Goal: Task Accomplishment & Management: Manage account settings

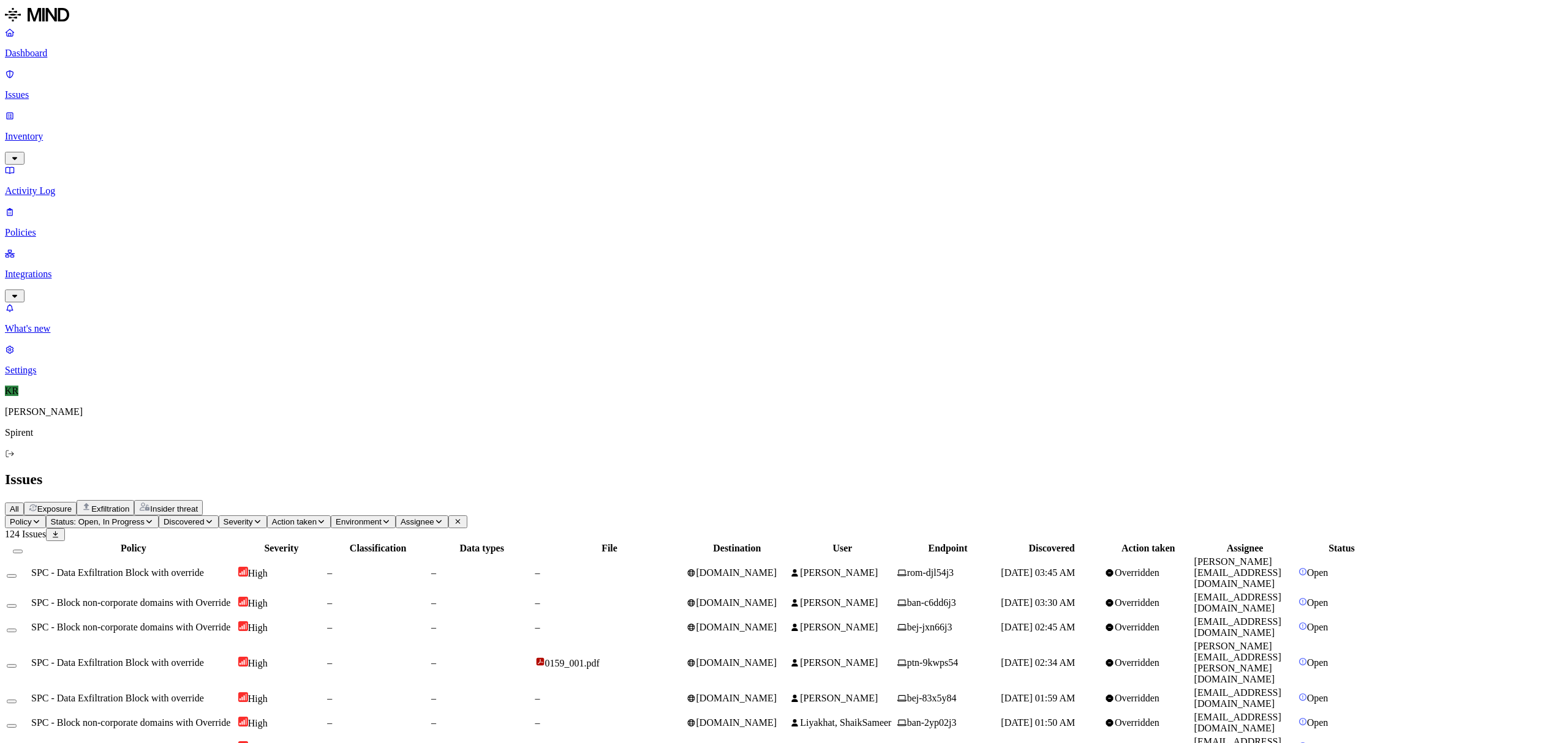
scroll to position [143, 0]
click at [203, 501] on button "Insider threat" at bounding box center [168, 508] width 68 height 16
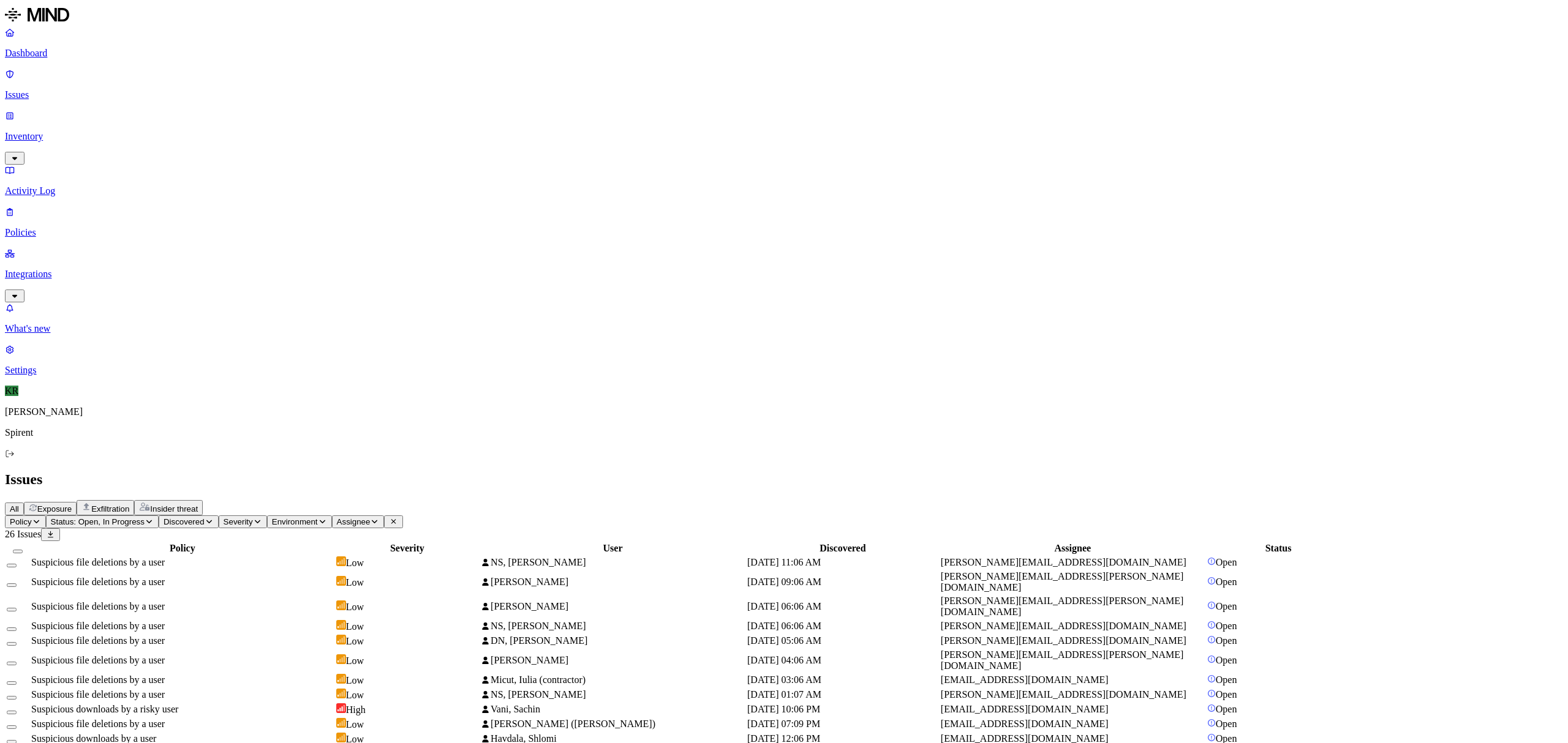
click at [745, 556] on td "NS, [PERSON_NAME]" at bounding box center [613, 562] width 265 height 14
click at [309, 577] on div "Suspicious file deletions by a user" at bounding box center [183, 583] width 302 height 11
click at [285, 649] on td "Suspicious file deletions by a user" at bounding box center [182, 660] width 303 height 23
click at [178, 704] on span "Suspicious downloads by a risky user" at bounding box center [104, 709] width 147 height 10
click at [282, 733] on td "Suspicious downloads by a user" at bounding box center [182, 739] width 303 height 14
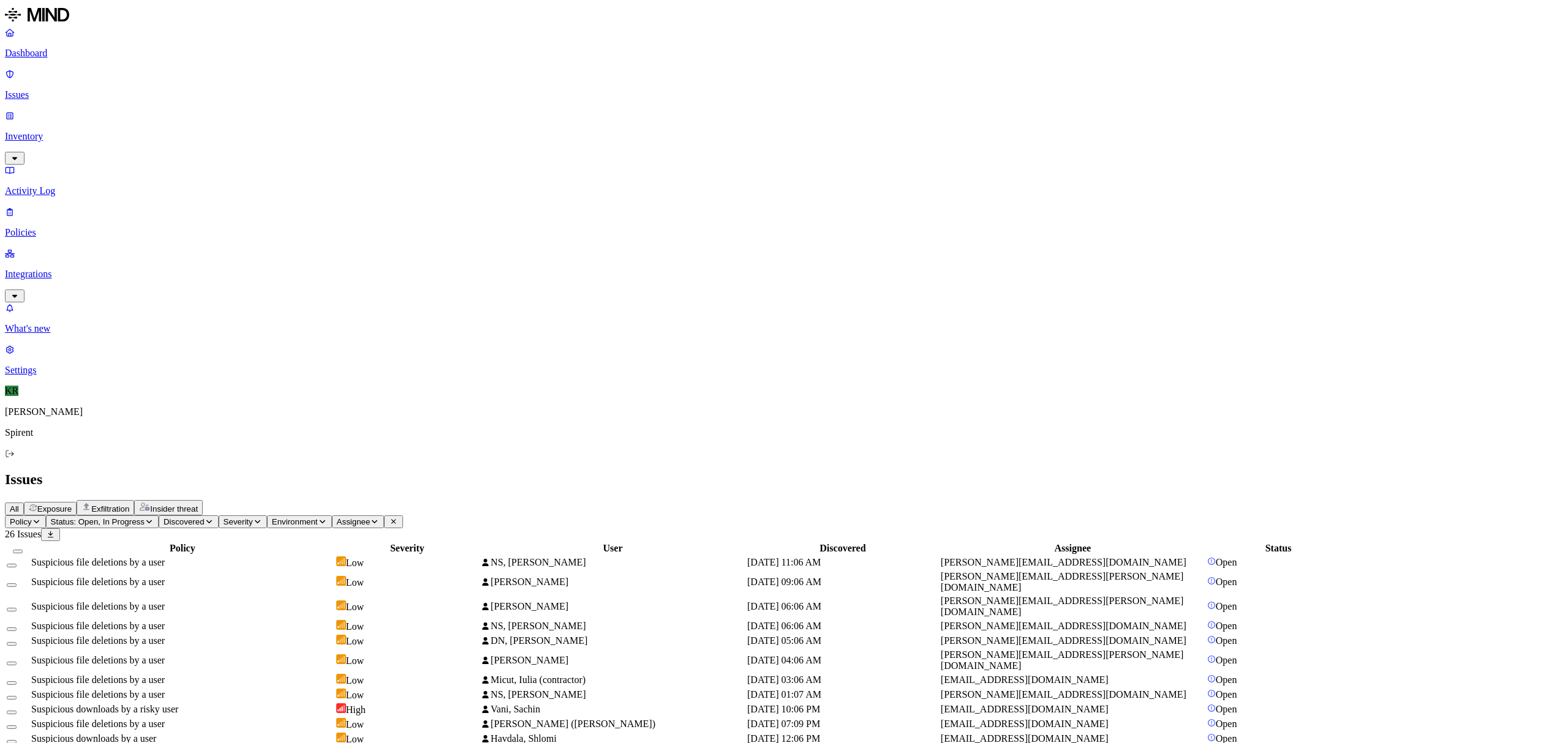
click at [260, 743] on td "Suspicious downloads by a risky user" at bounding box center [182, 753] width 303 height 14
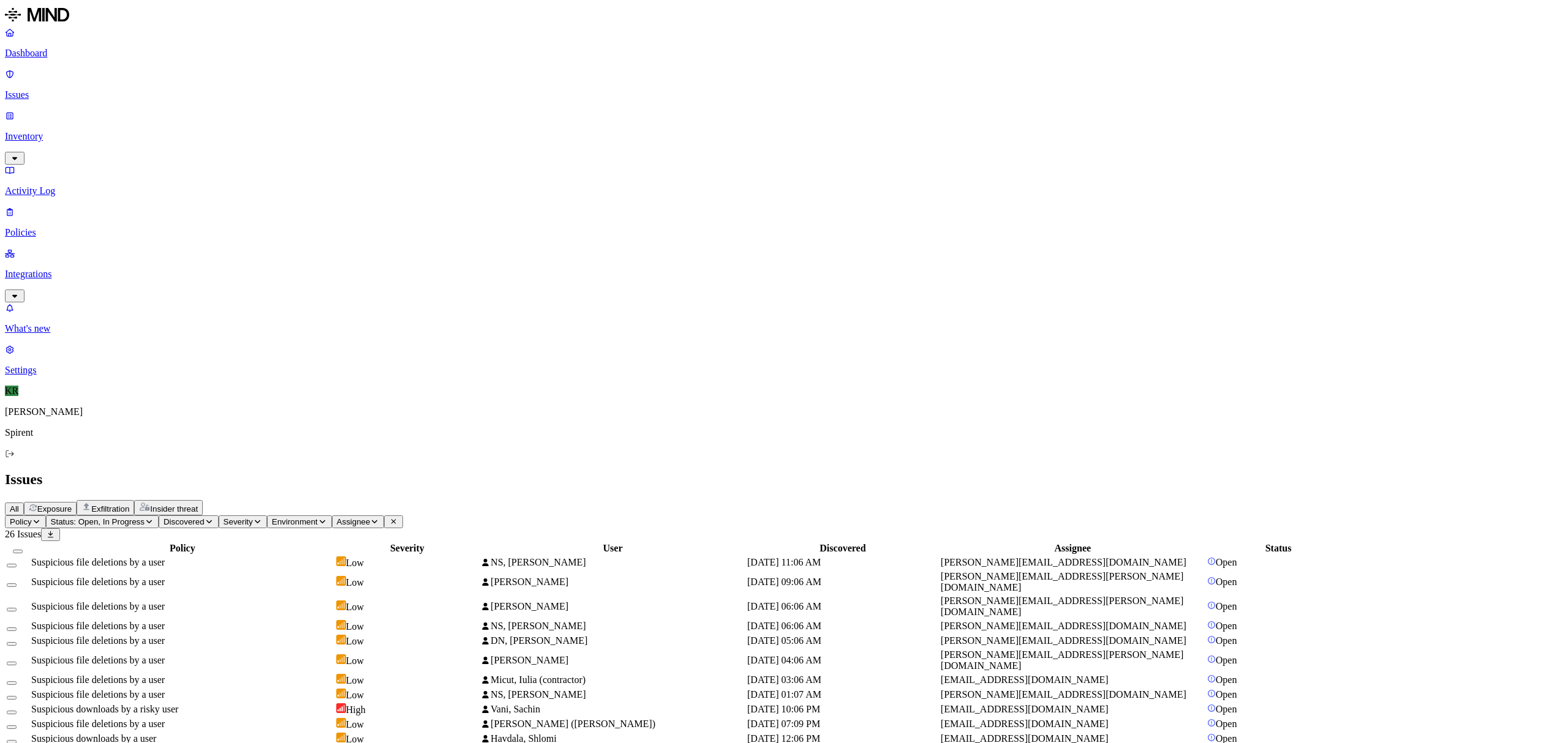
click at [23, 550] on button "Select all" at bounding box center [18, 552] width 10 height 4
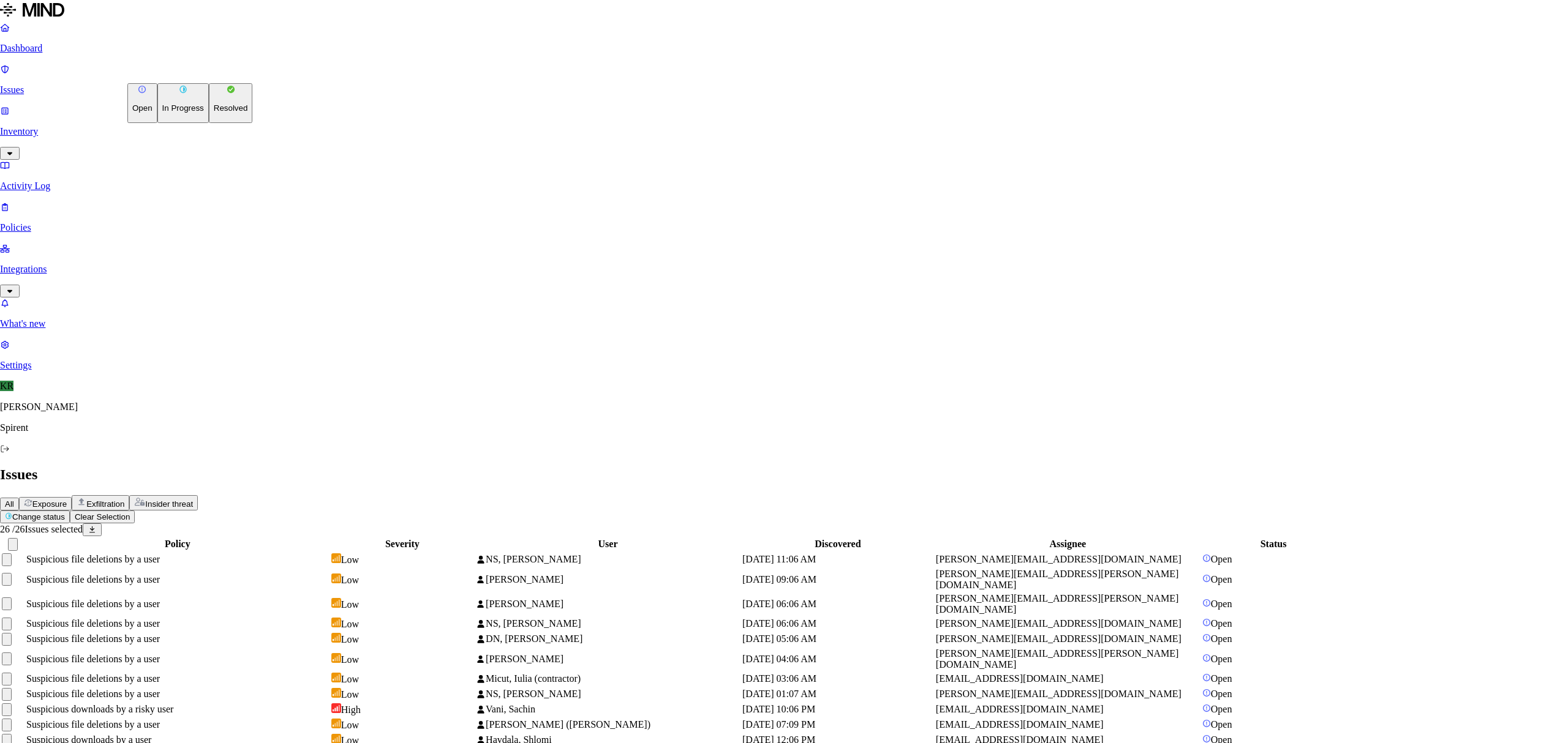
click at [176, 72] on html "Dashboard Issues Inventory Activity Log Policies Integrations What's new 1 Sett…" at bounding box center [784, 508] width 1568 height 1016
click at [214, 112] on p "Resolved" at bounding box center [230, 108] width 34 height 9
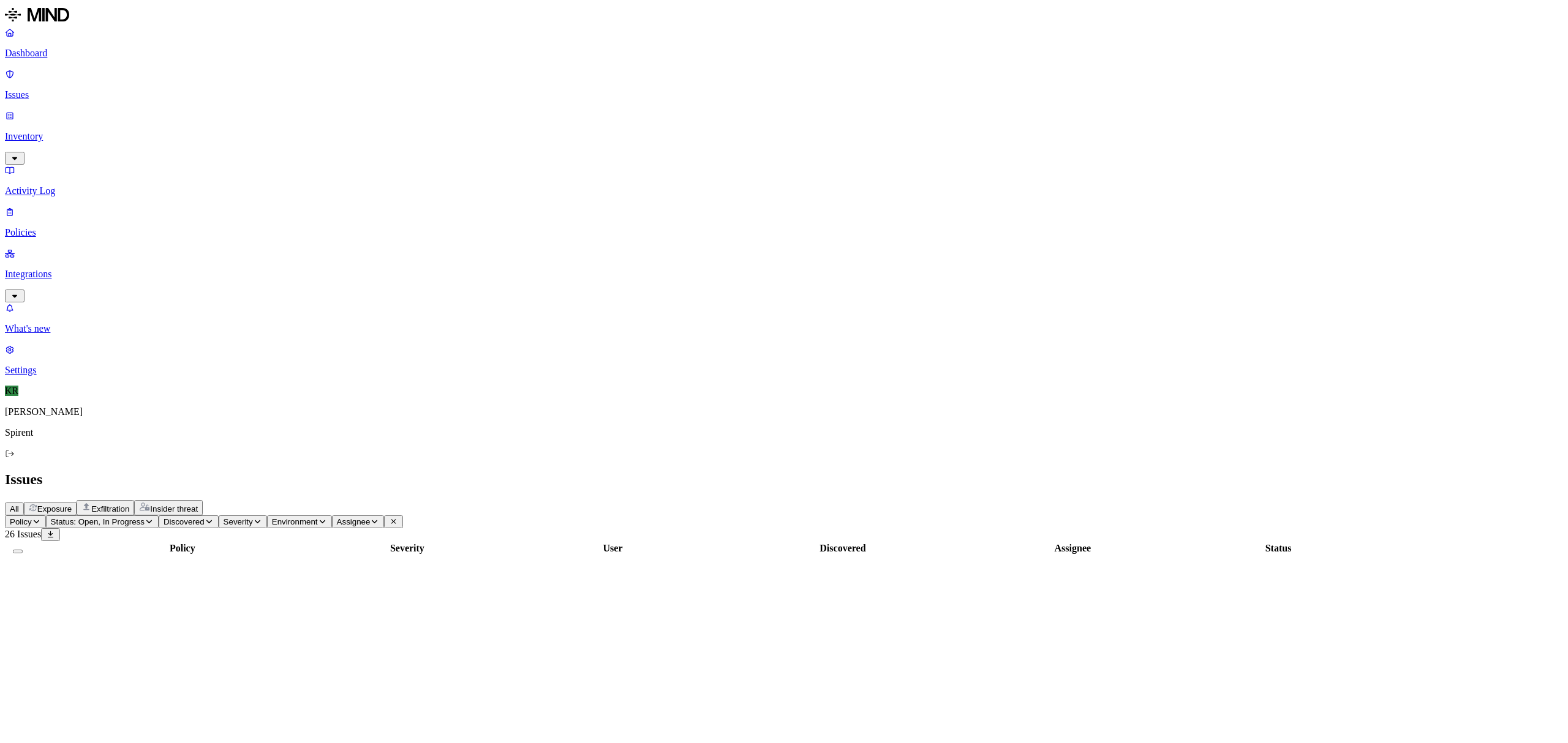
scroll to position [0, 0]
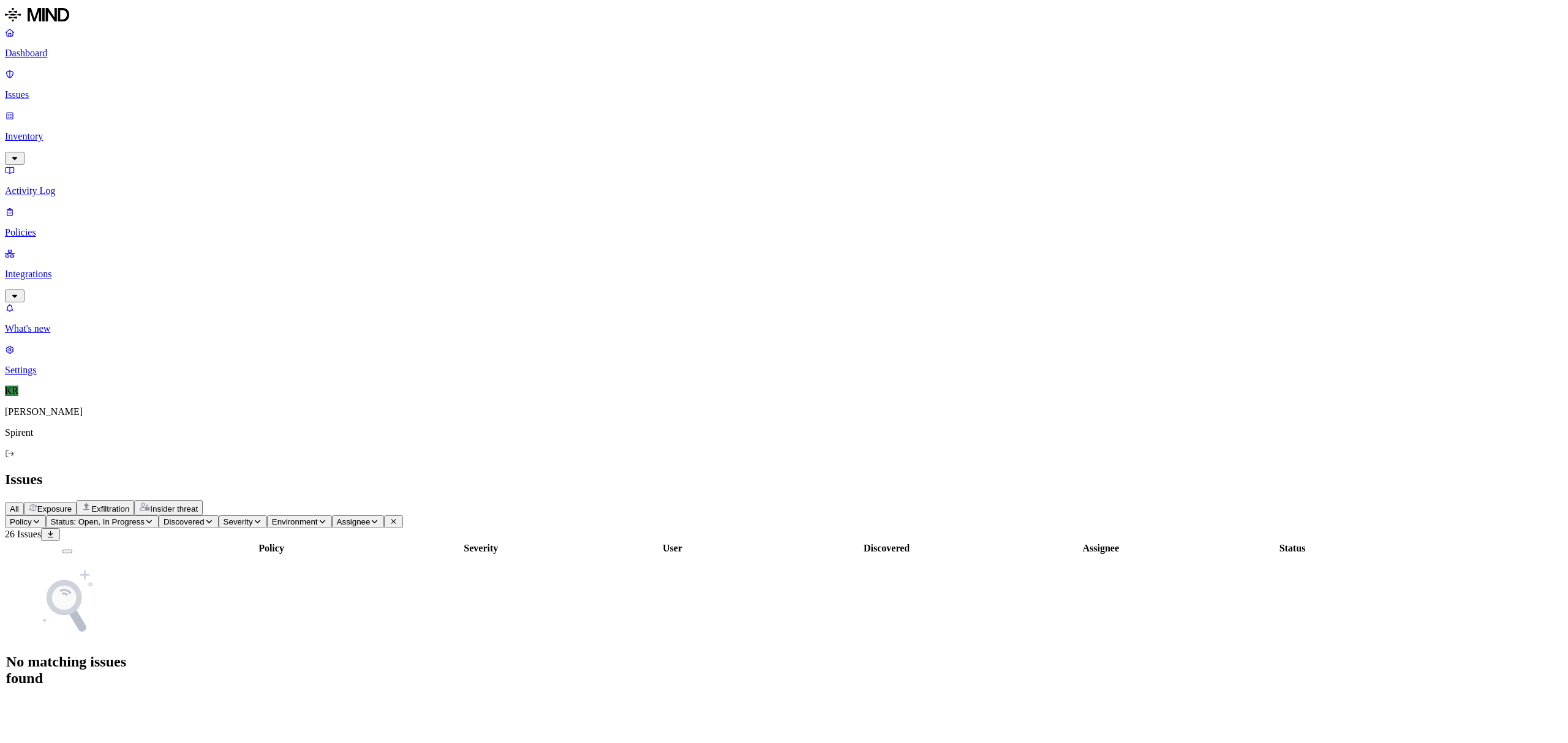
click at [72, 504] on span "Exposure" at bounding box center [54, 509] width 34 height 9
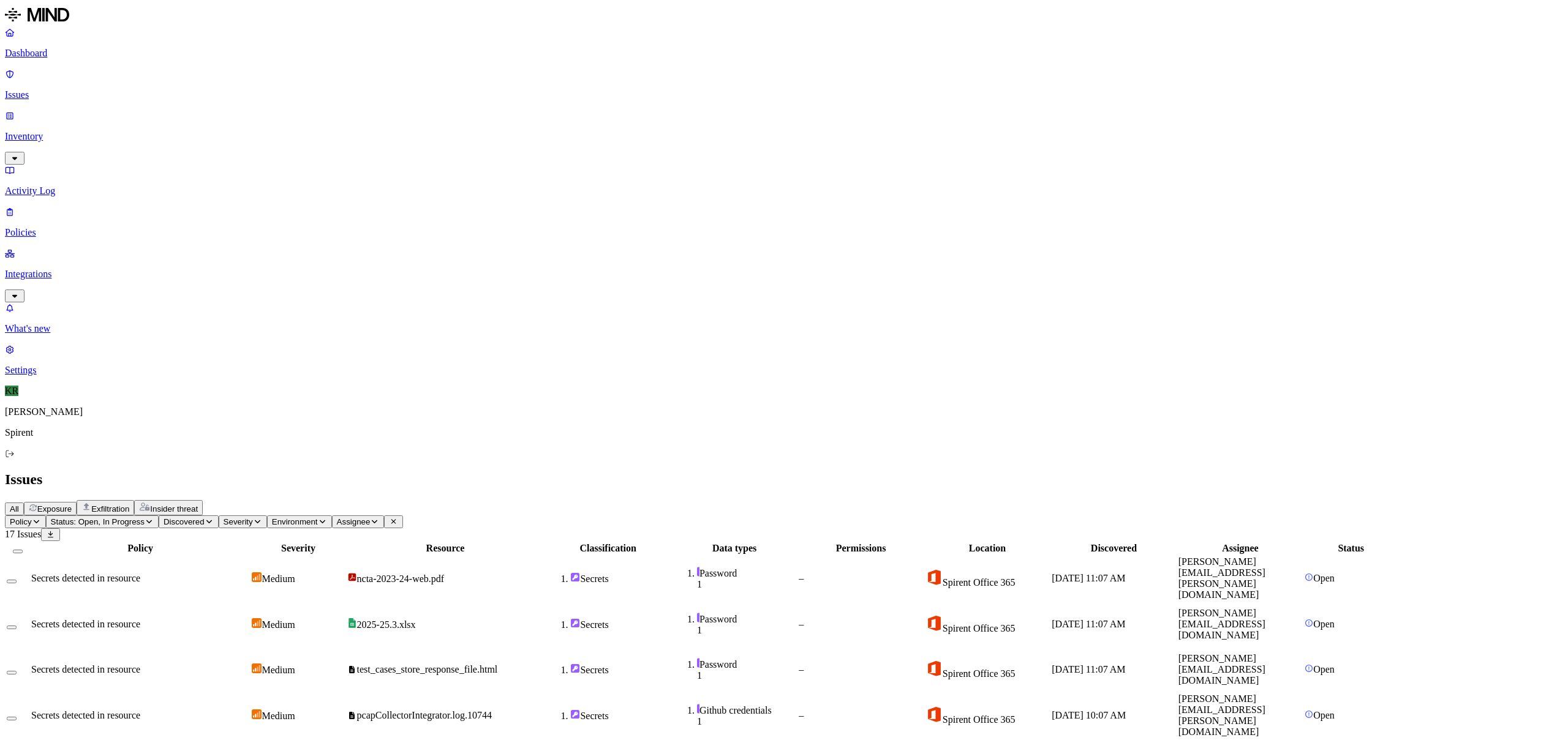
click at [491, 711] on span "pcapCollectorIntegrator.log.10744" at bounding box center [424, 715] width 135 height 10
click at [498, 665] on span "test_cases_store_response_file.html" at bounding box center [427, 669] width 141 height 10
click at [545, 603] on td "2025-25.3.xlsx" at bounding box center [445, 625] width 198 height 44
click at [444, 573] on span "ncta-2023-24-web.pdf" at bounding box center [400, 578] width 88 height 10
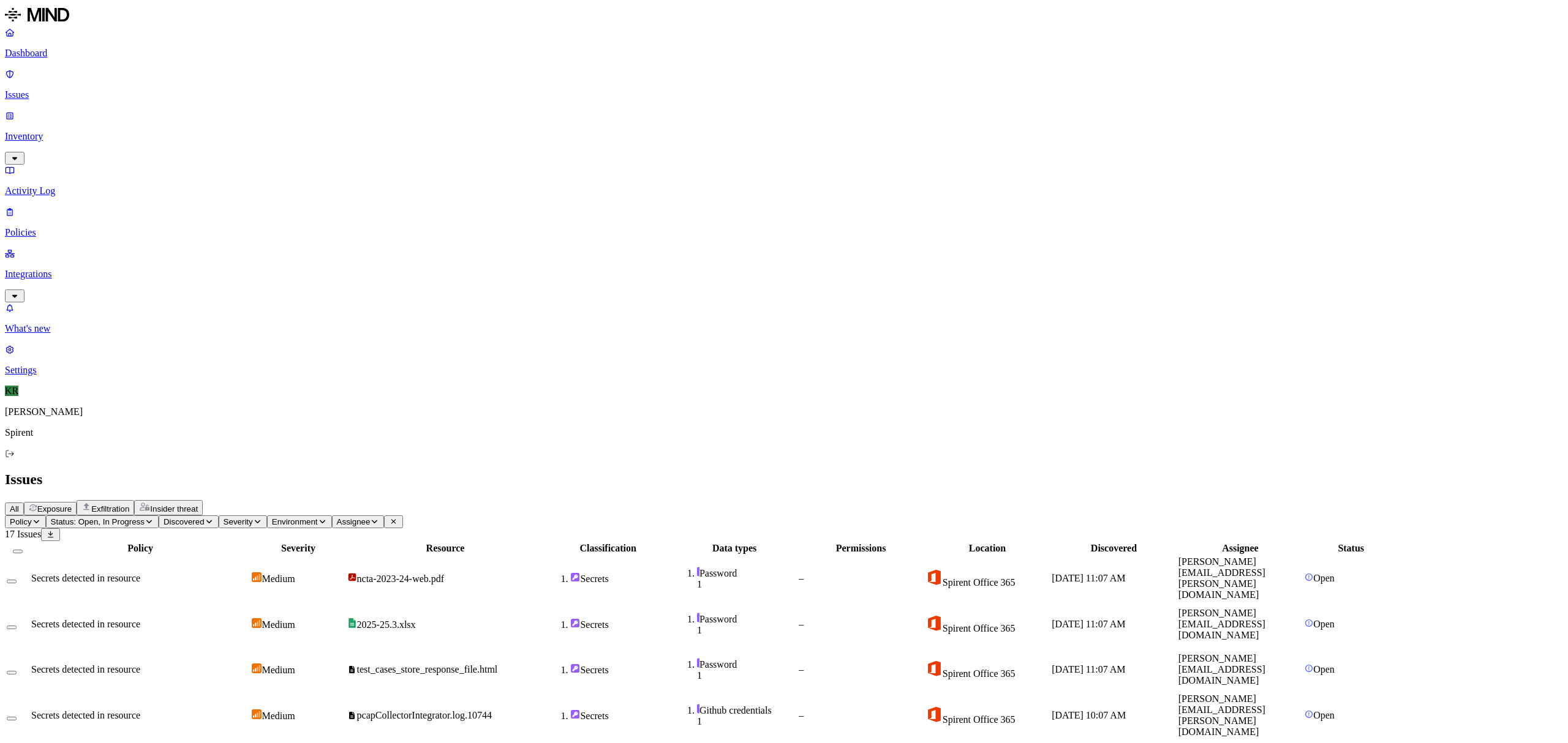
click at [23, 550] on button "Select all" at bounding box center [18, 552] width 10 height 4
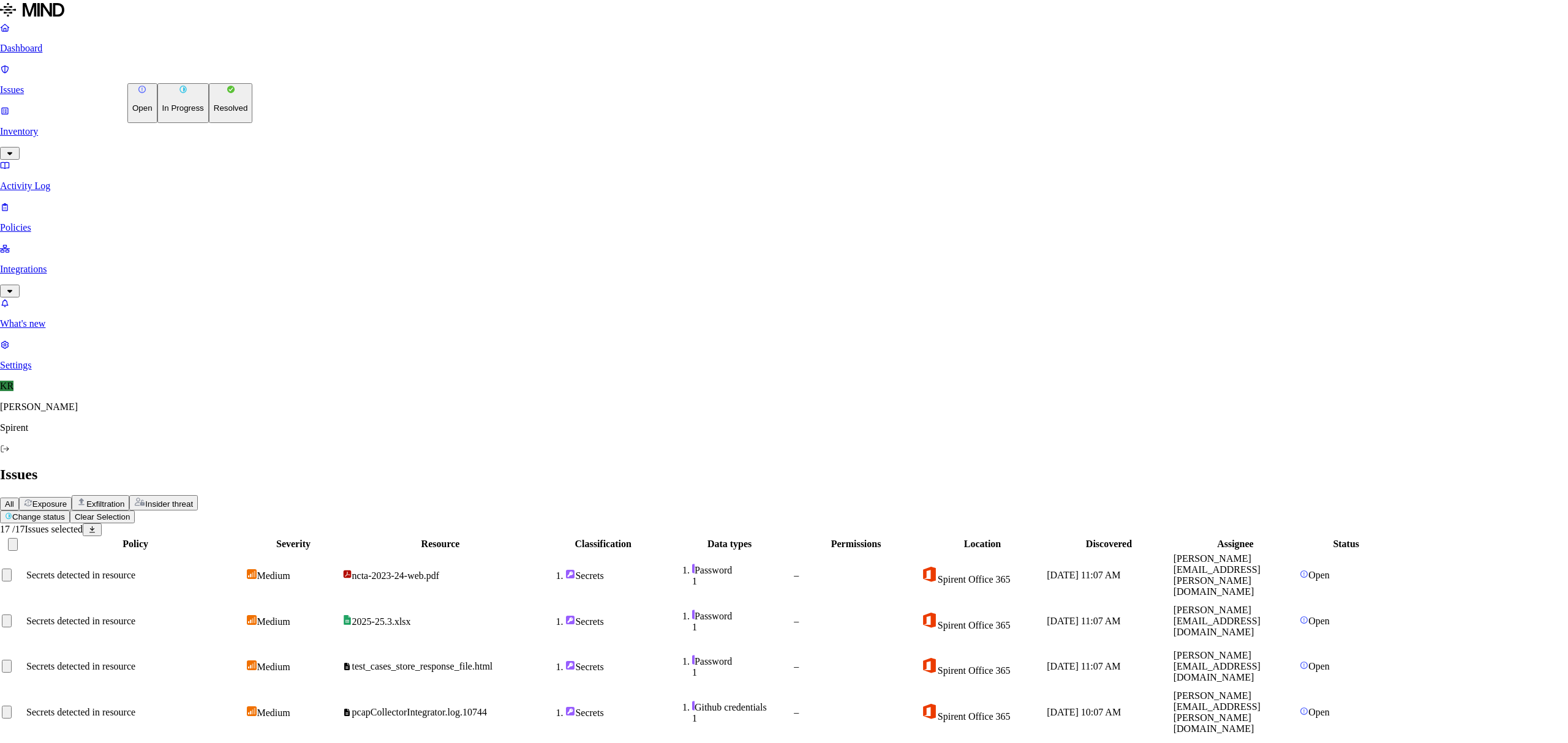
click at [187, 72] on html "Dashboard Issues Inventory Activity Log Policies Integrations What's new 1 Sett…" at bounding box center [784, 667] width 1568 height 1336
click at [209, 124] on button "Resolved" at bounding box center [231, 102] width 44 height 40
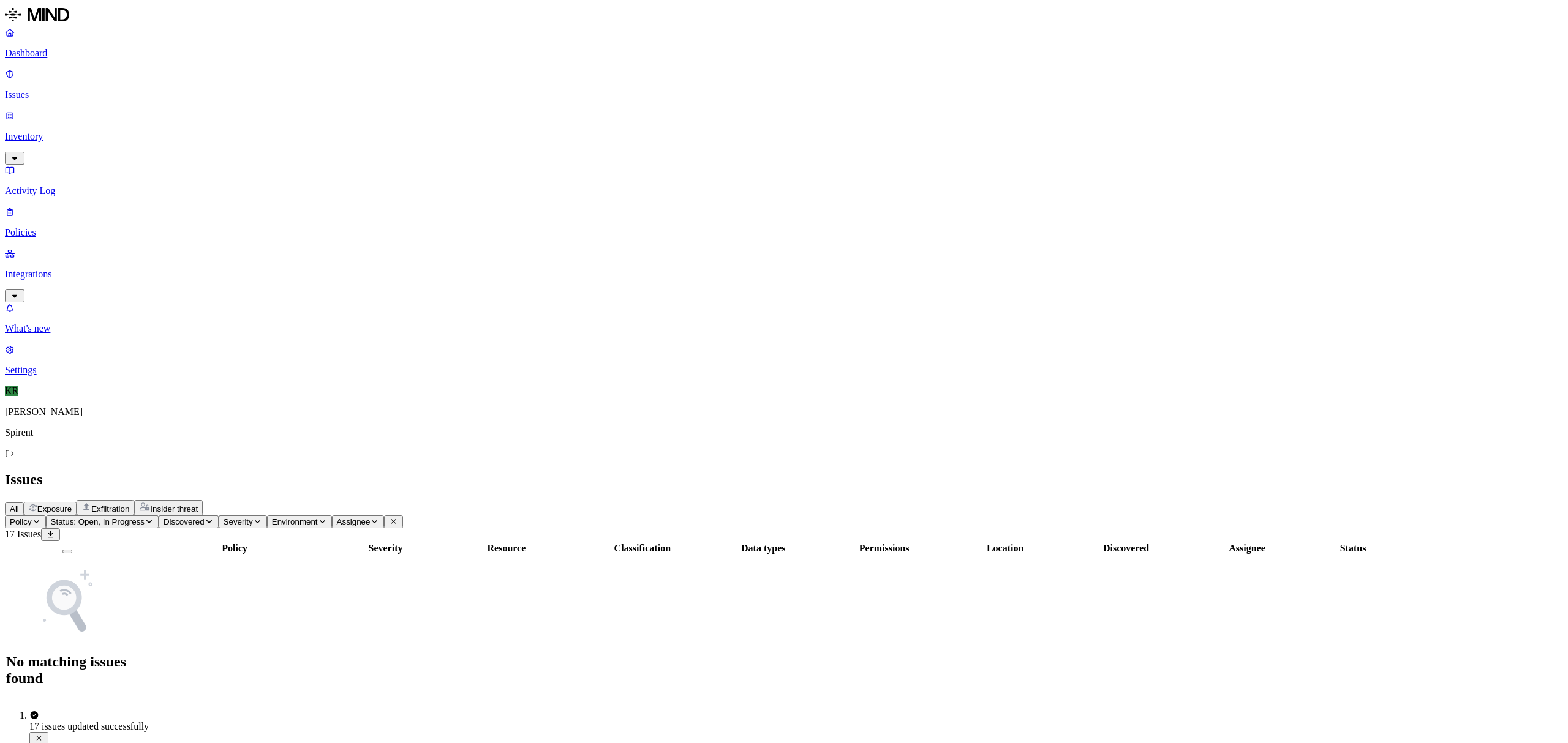
click at [129, 504] on span "Exfiltration" at bounding box center [110, 509] width 38 height 9
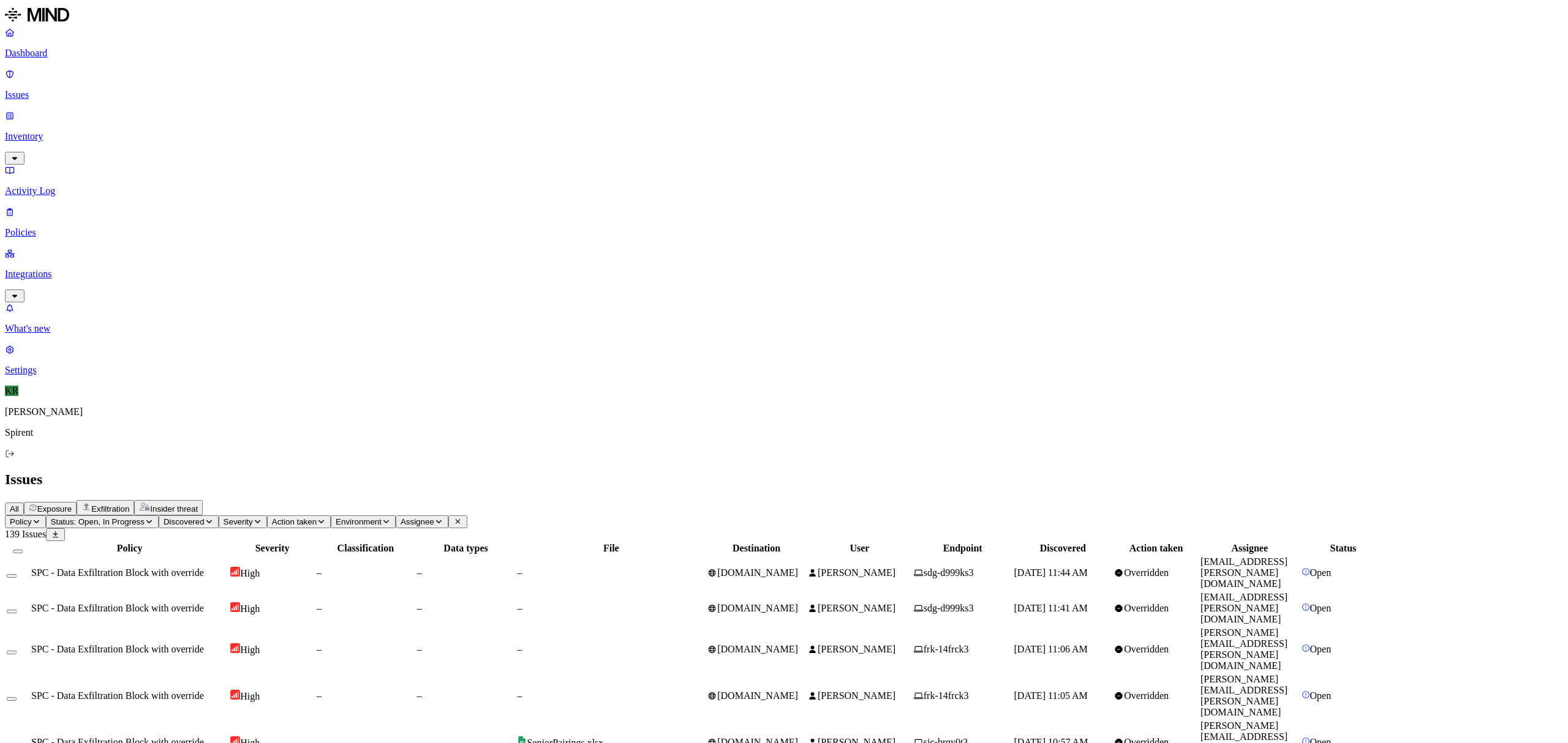
scroll to position [143, 0]
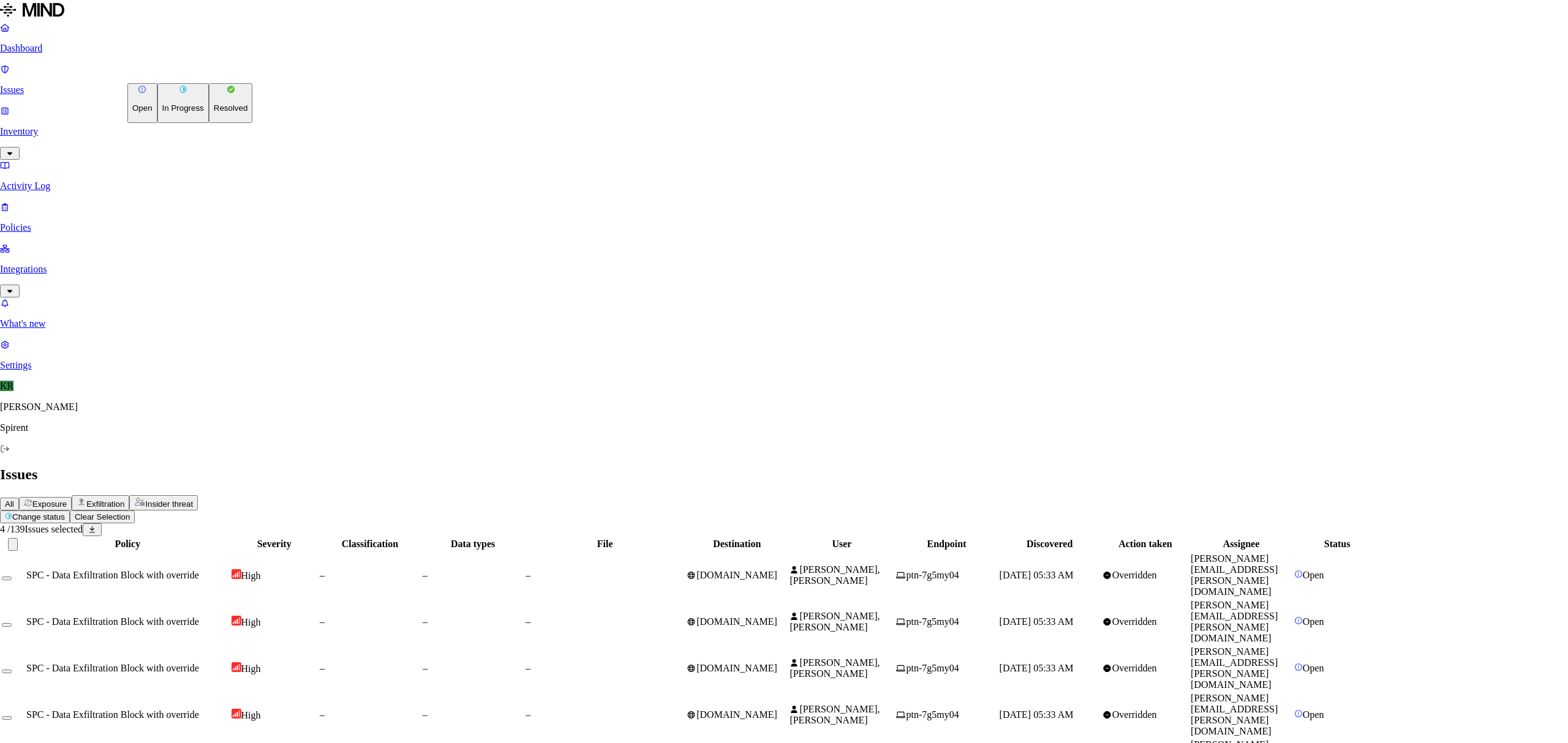
click at [209, 124] on button "Resolved" at bounding box center [231, 102] width 44 height 40
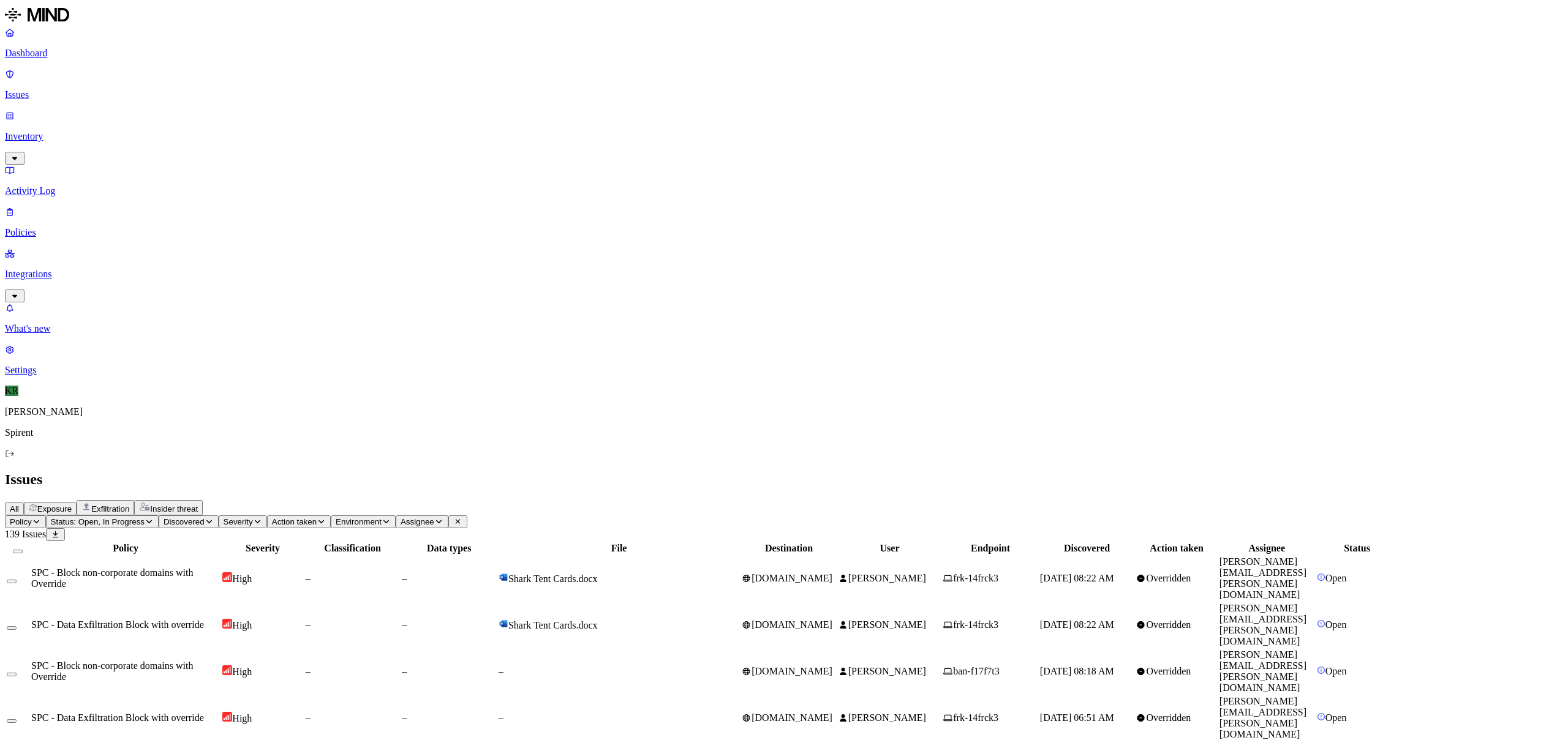
click at [597, 573] on span "Shark Tent Cards.docx" at bounding box center [552, 578] width 89 height 10
click at [832, 713] on span "[DOMAIN_NAME]" at bounding box center [786, 717] width 90 height 10
click at [17, 720] on button "Select row" at bounding box center [11, 722] width 10 height 4
click at [17, 629] on button "Select row" at bounding box center [11, 631] width 10 height 4
click at [29, 558] on td at bounding box center [18, 580] width 23 height 45
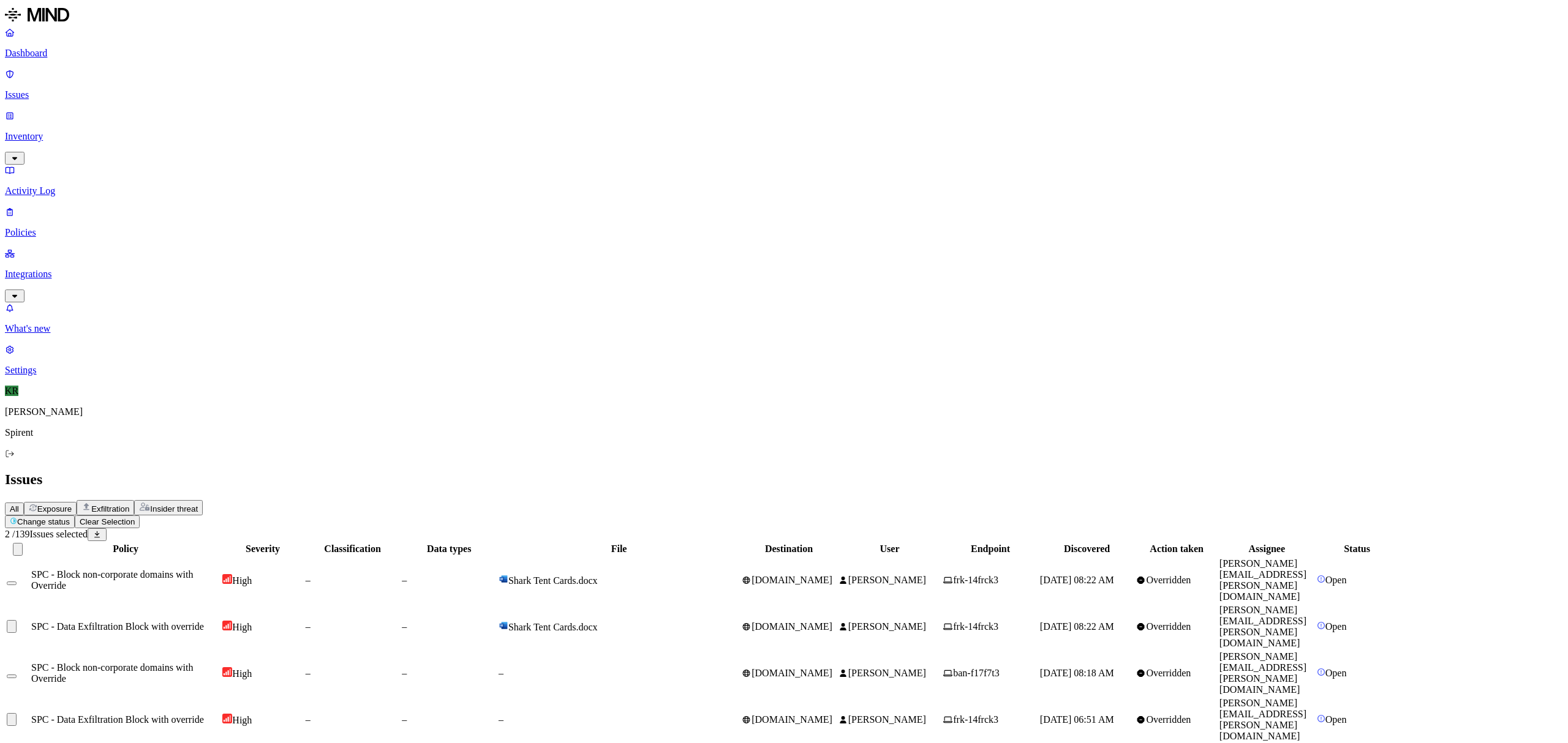
click at [17, 582] on button "Select row" at bounding box center [11, 584] width 10 height 4
click at [207, 74] on html "Dashboard Issues Inventory Activity Log Policies Integrations What's new 1 Sett…" at bounding box center [784, 616] width 1568 height 1232
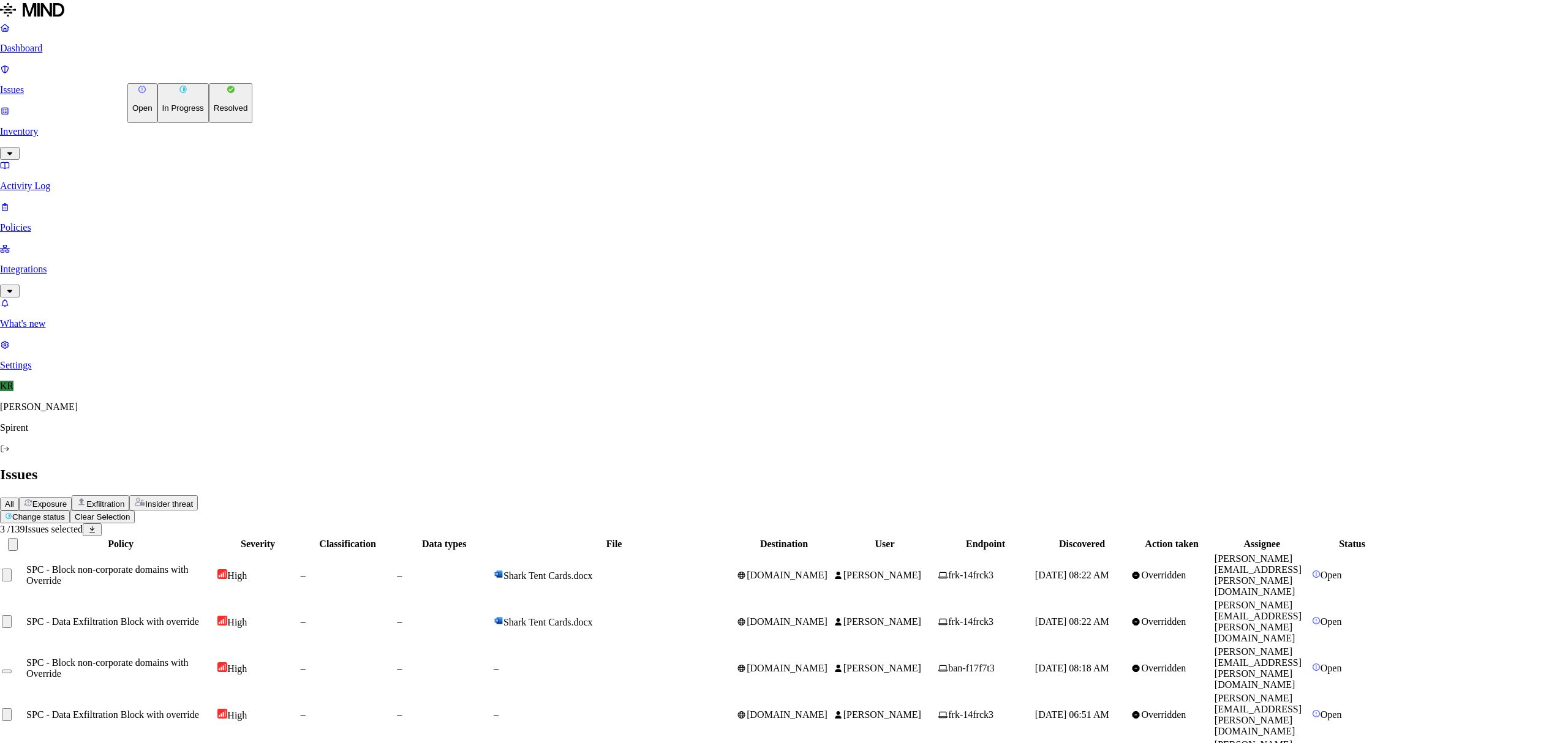
click at [209, 124] on button "Resolved" at bounding box center [231, 102] width 44 height 40
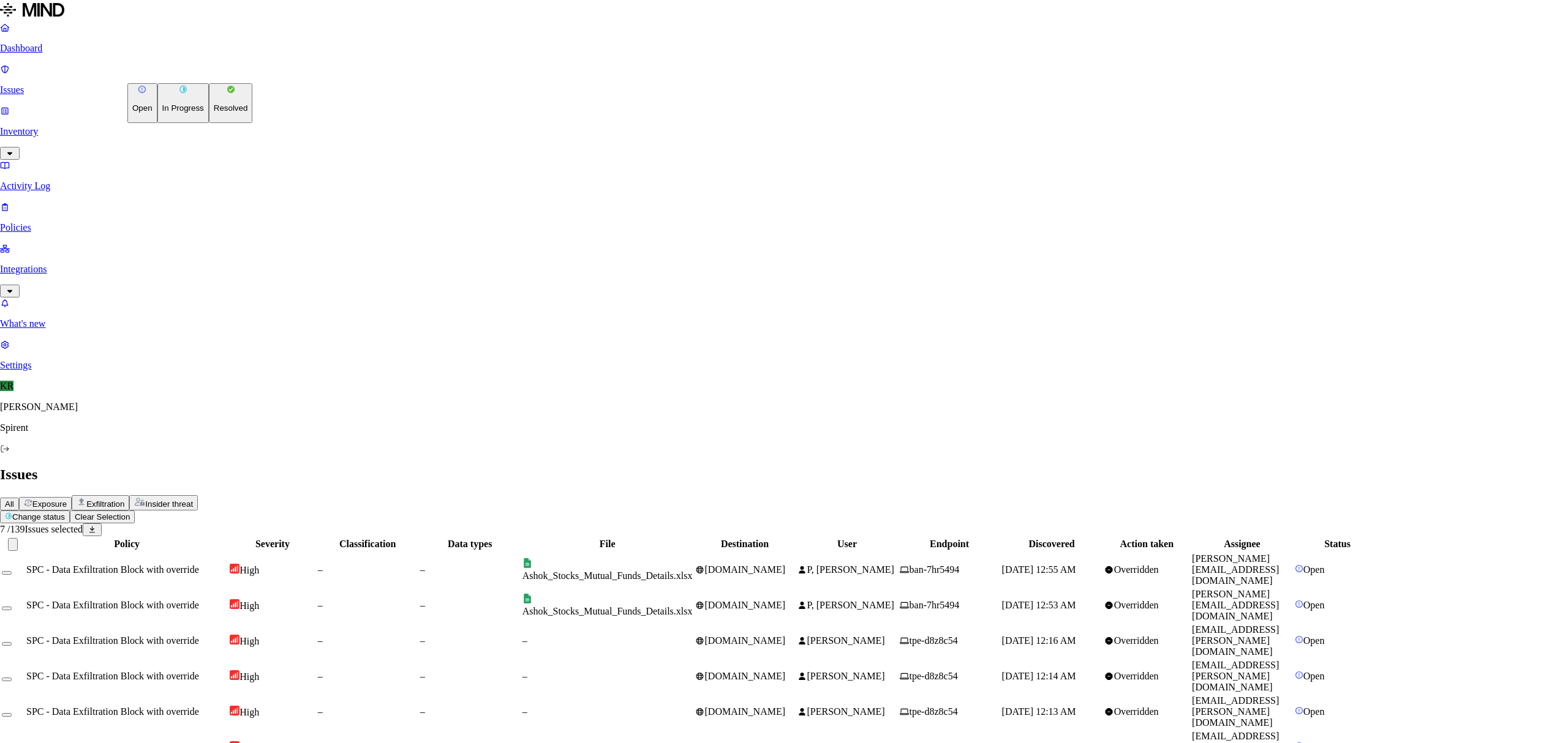
click at [214, 112] on p "Resolved" at bounding box center [230, 108] width 34 height 9
